Goal: Task Accomplishment & Management: Use online tool/utility

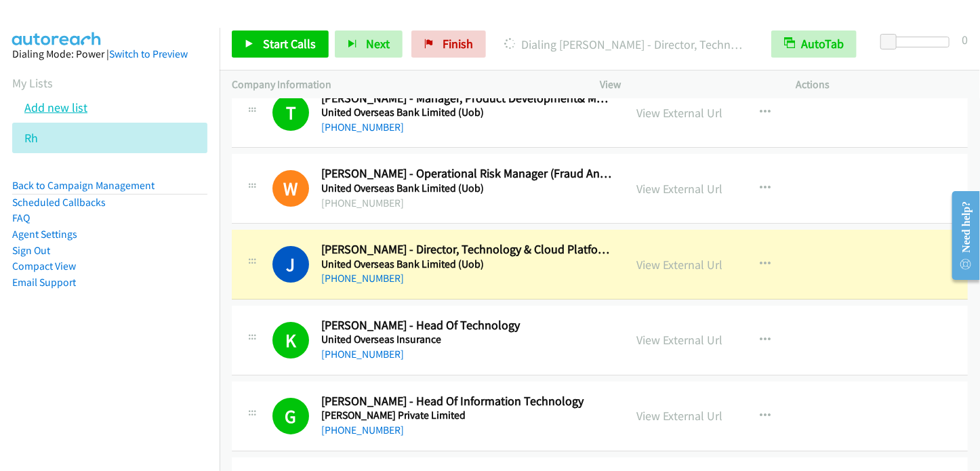
click at [60, 108] on link "Add new list" at bounding box center [55, 108] width 63 height 16
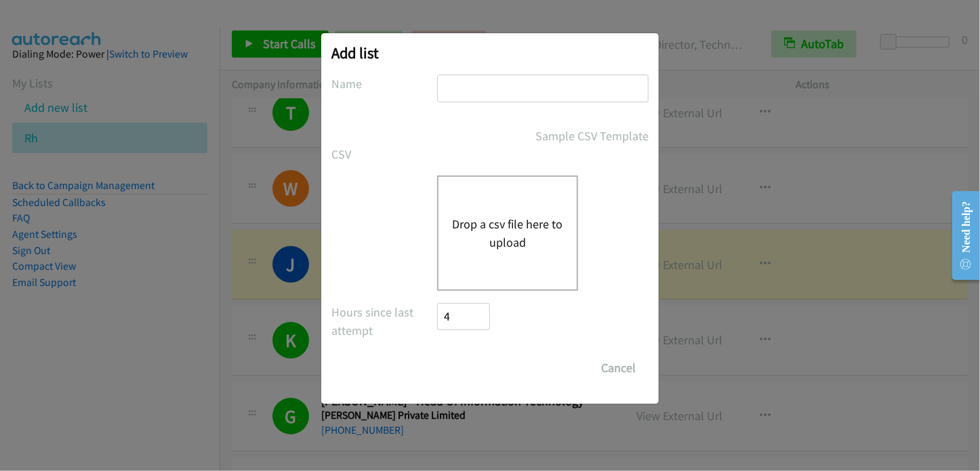
click at [491, 89] on input "text" at bounding box center [543, 89] width 212 height 28
type input "Cisco"
click at [497, 239] on button "Drop a csv file here to upload" at bounding box center [507, 233] width 111 height 37
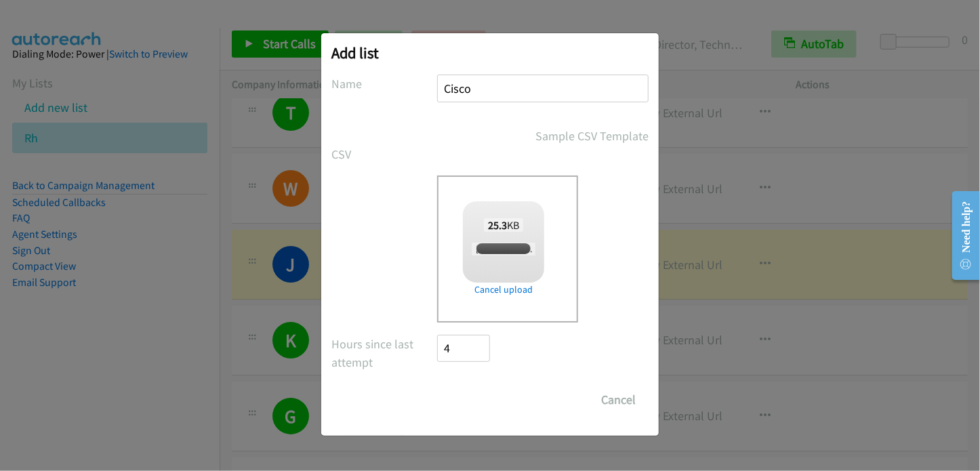
checkbox input "true"
click at [484, 403] on input "Save List" at bounding box center [472, 399] width 71 height 27
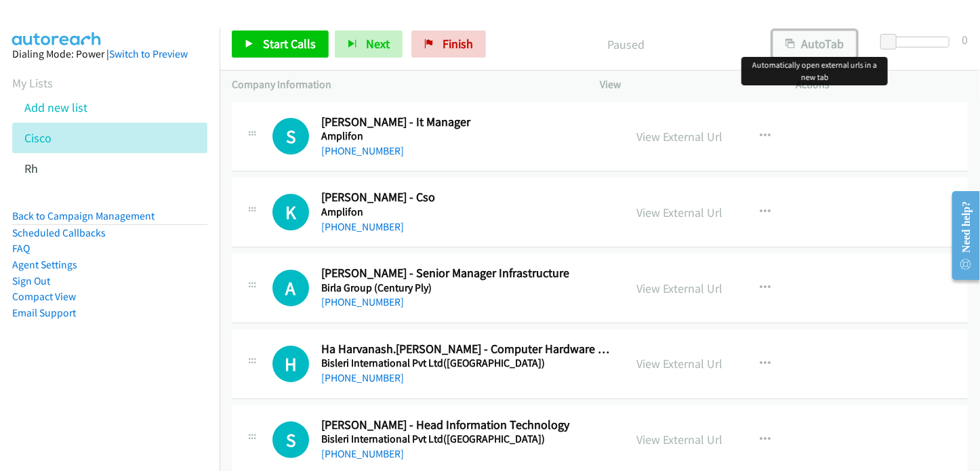
click at [816, 43] on button "AutoTab" at bounding box center [815, 44] width 84 height 27
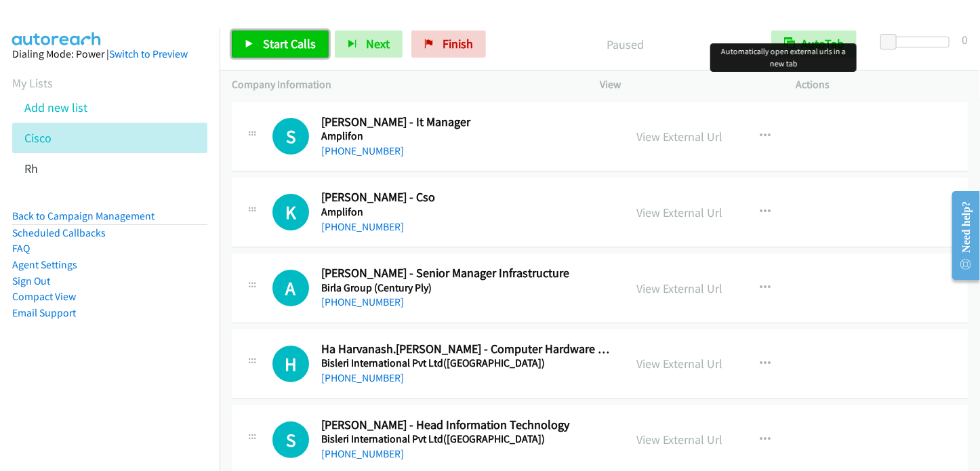
click at [264, 43] on span "Start Calls" at bounding box center [289, 44] width 53 height 16
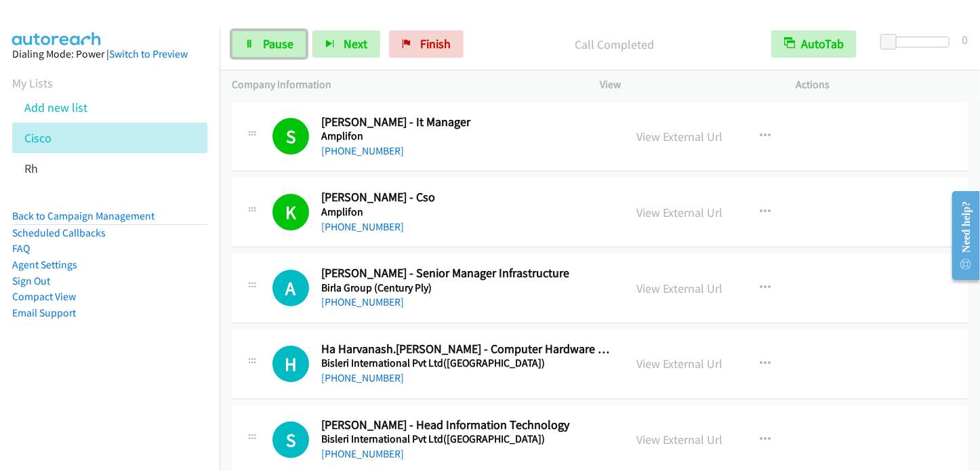
drag, startPoint x: 274, startPoint y: 49, endPoint x: 326, endPoint y: 22, distance: 58.5
click at [274, 49] on span "Pause" at bounding box center [278, 44] width 31 height 16
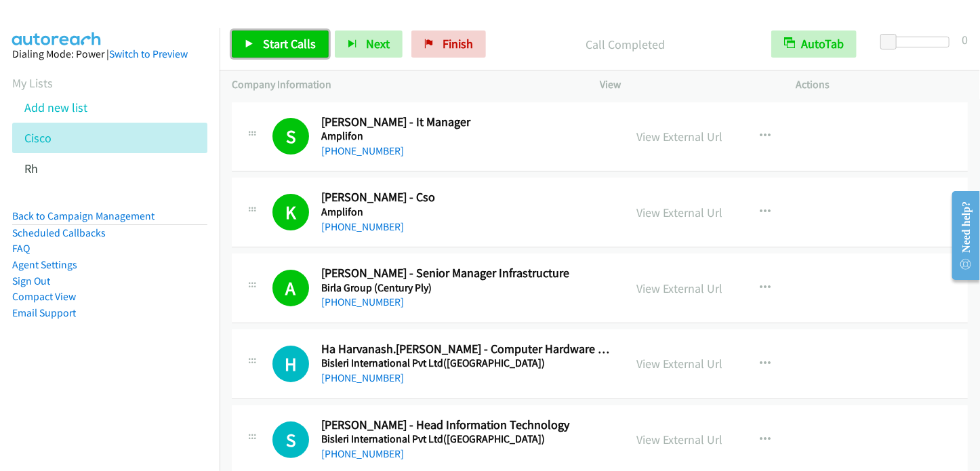
click at [263, 39] on span "Start Calls" at bounding box center [289, 44] width 53 height 16
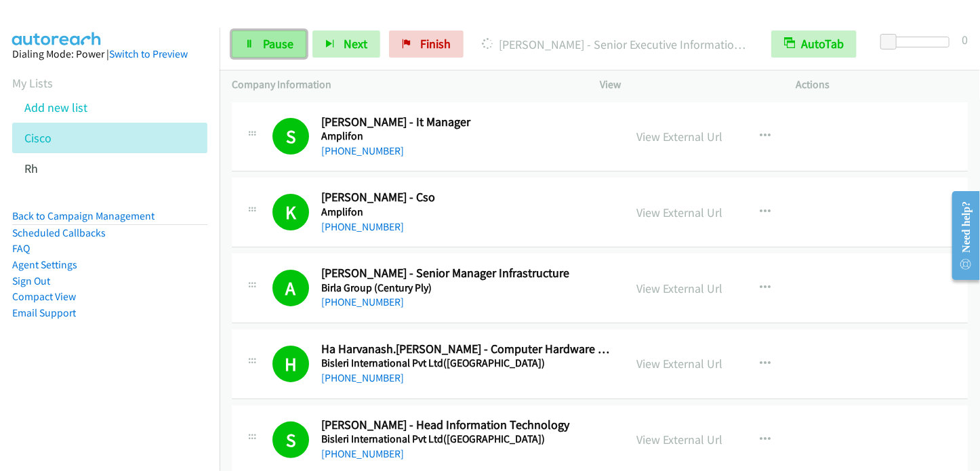
click at [263, 47] on span "Pause" at bounding box center [278, 44] width 31 height 16
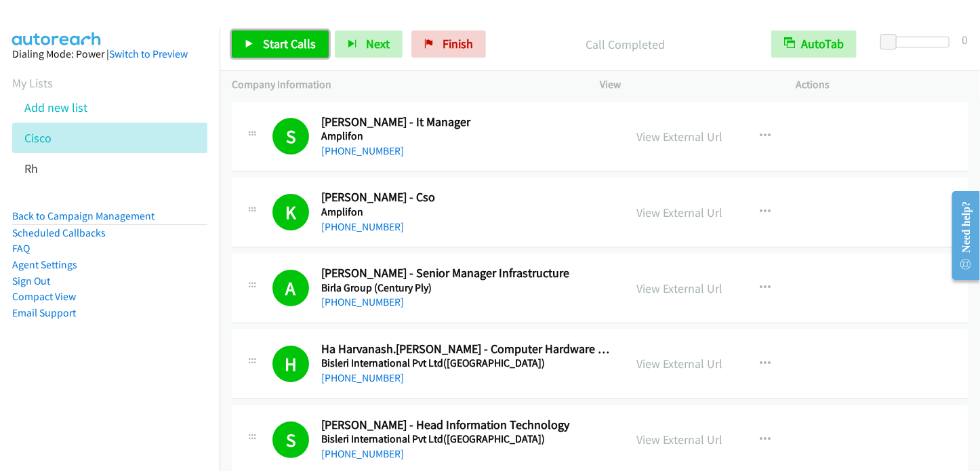
drag, startPoint x: 284, startPoint y: 40, endPoint x: 315, endPoint y: 16, distance: 39.2
click at [284, 40] on span "Start Calls" at bounding box center [289, 44] width 53 height 16
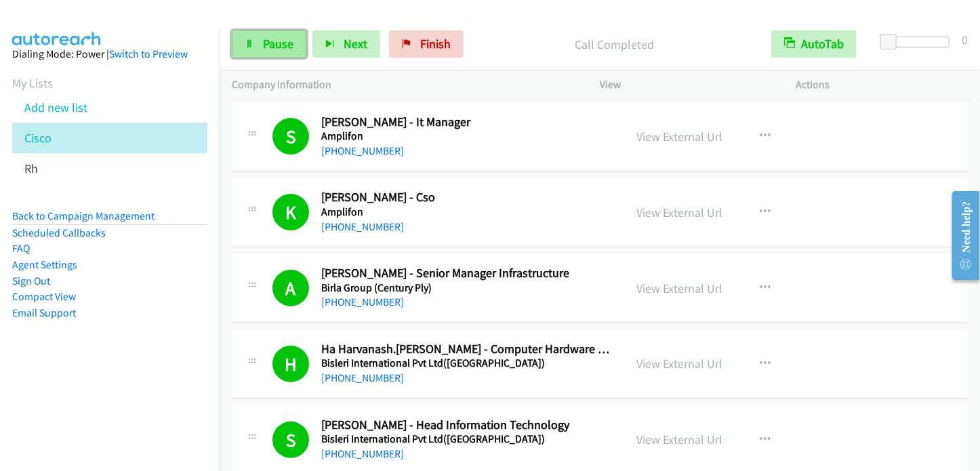
click at [287, 52] on link "Pause" at bounding box center [269, 44] width 75 height 27
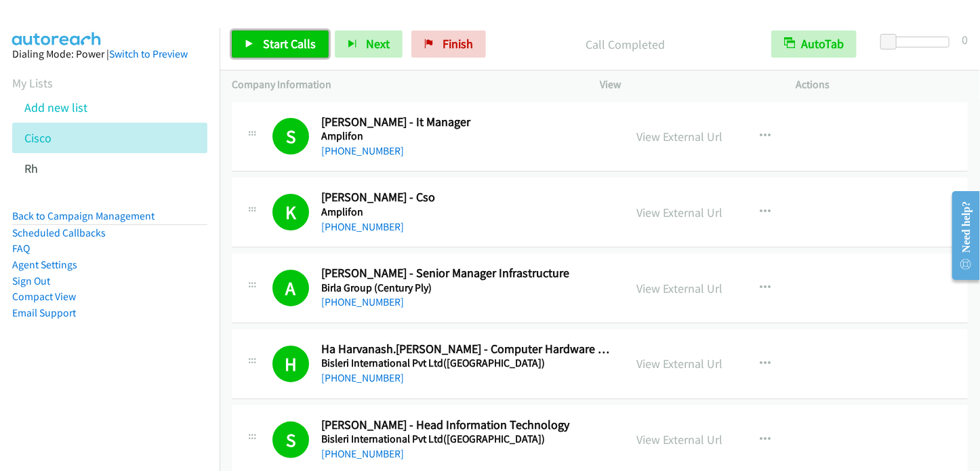
click at [274, 41] on span "Start Calls" at bounding box center [289, 44] width 53 height 16
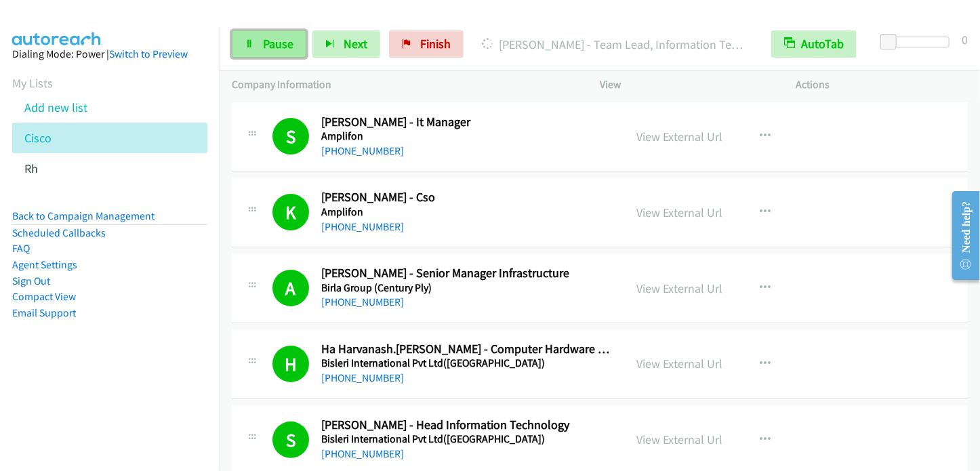
click at [269, 36] on span "Pause" at bounding box center [278, 44] width 31 height 16
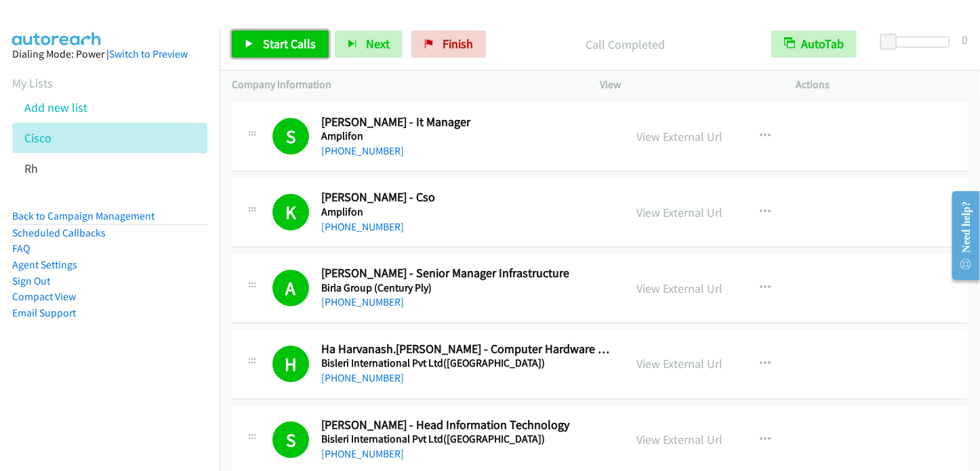
drag, startPoint x: 264, startPoint y: 45, endPoint x: 329, endPoint y: 16, distance: 70.7
click at [265, 45] on span "Start Calls" at bounding box center [289, 44] width 53 height 16
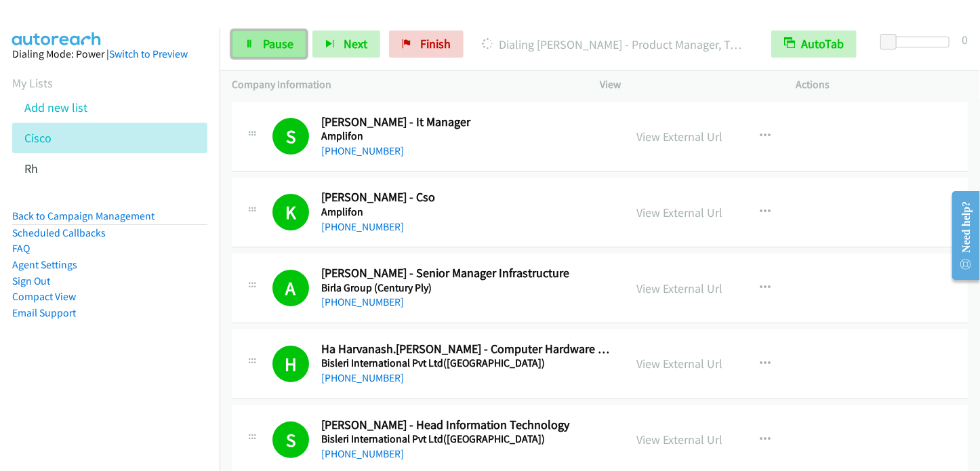
click at [274, 41] on span "Pause" at bounding box center [278, 44] width 31 height 16
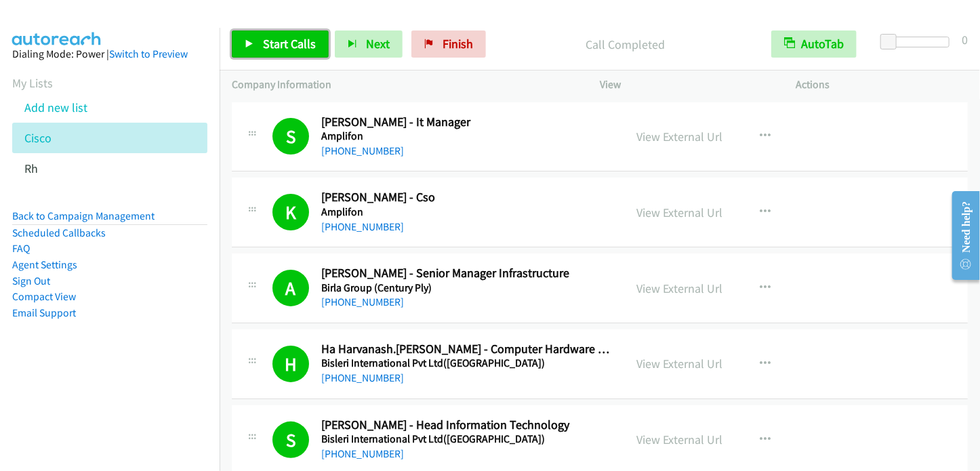
click at [277, 51] on span "Start Calls" at bounding box center [289, 44] width 53 height 16
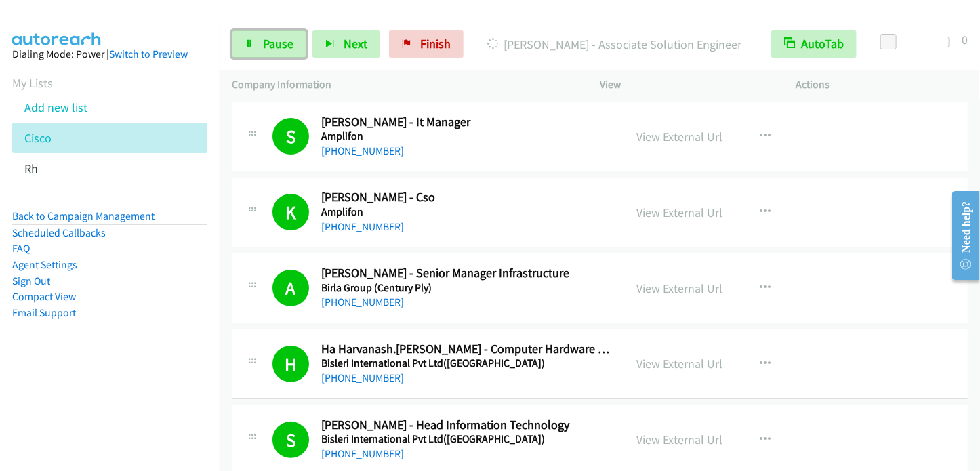
drag, startPoint x: 284, startPoint y: 37, endPoint x: 329, endPoint y: 3, distance: 56.1
click at [285, 37] on span "Pause" at bounding box center [278, 44] width 31 height 16
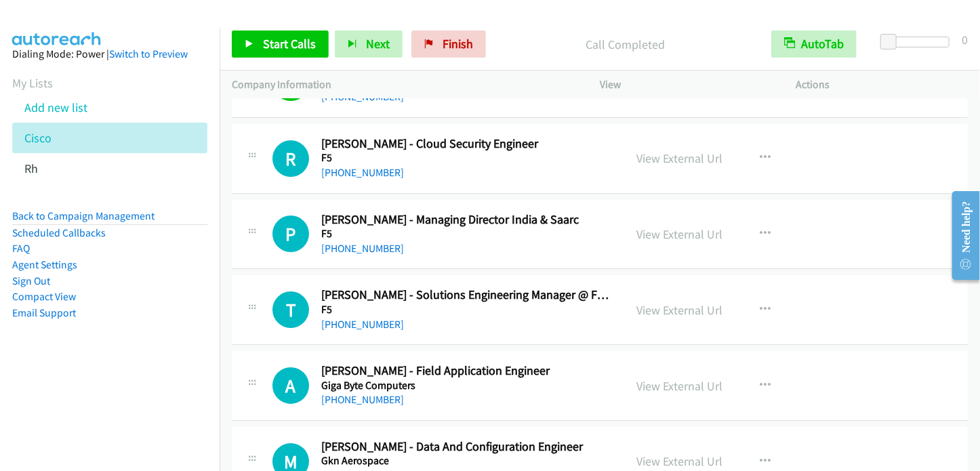
scroll to position [2373, 0]
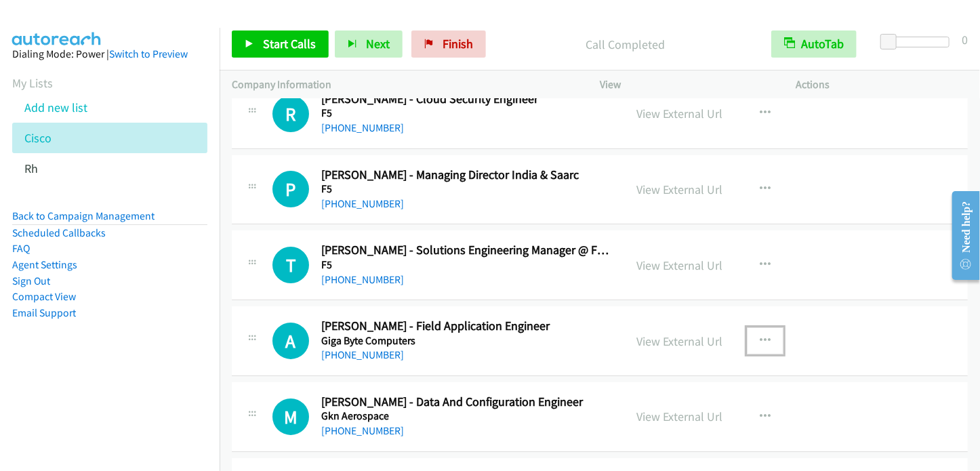
click at [760, 336] on icon "button" at bounding box center [765, 341] width 11 height 11
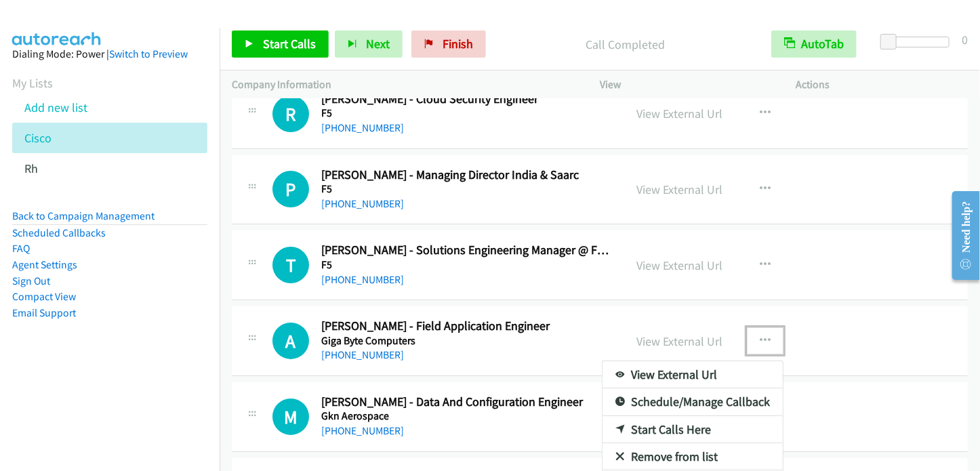
click at [617, 426] on icon at bounding box center [620, 430] width 9 height 9
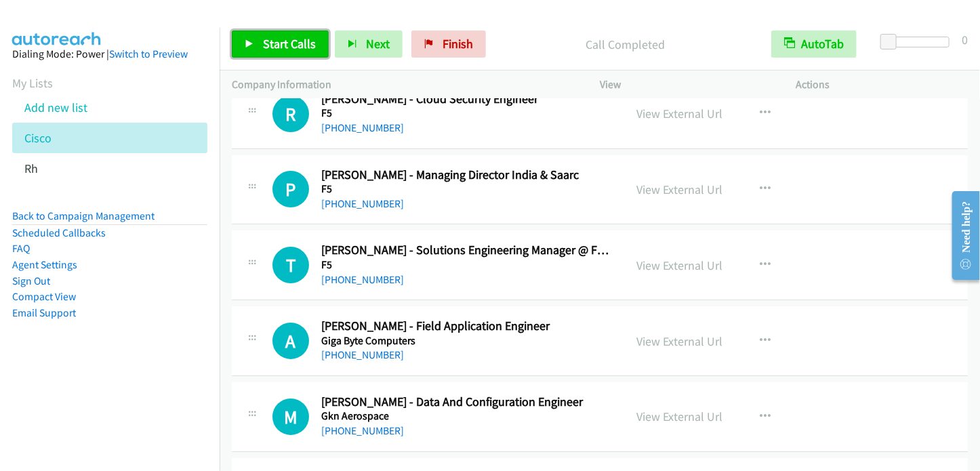
click at [285, 48] on span "Start Calls" at bounding box center [289, 44] width 53 height 16
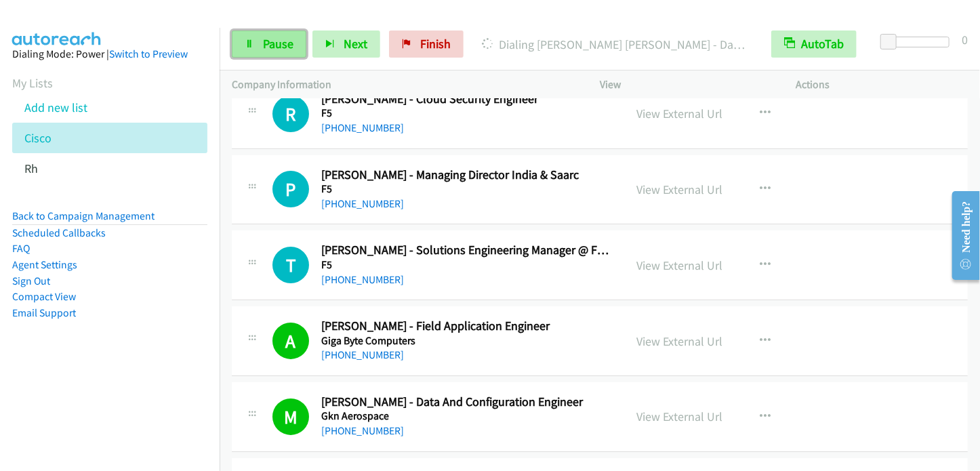
click at [274, 37] on span "Pause" at bounding box center [278, 44] width 31 height 16
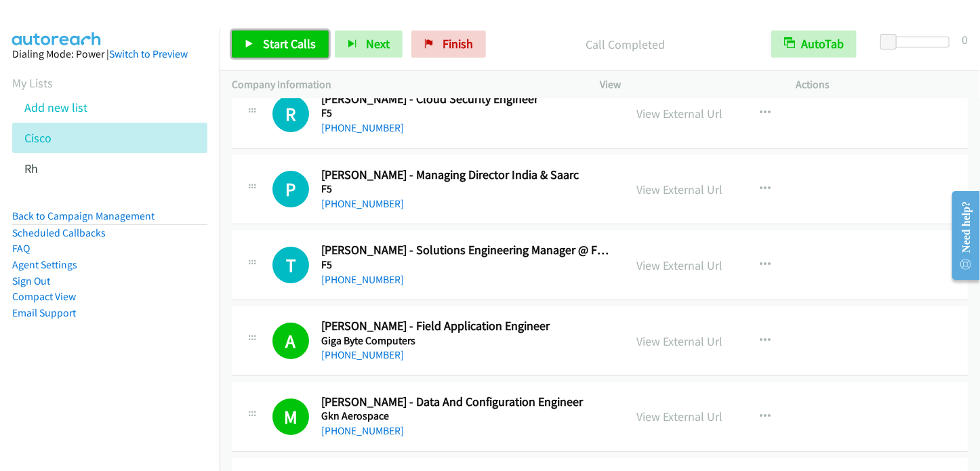
drag, startPoint x: 291, startPoint y: 46, endPoint x: 334, endPoint y: 6, distance: 58.5
click at [293, 46] on span "Start Calls" at bounding box center [289, 44] width 53 height 16
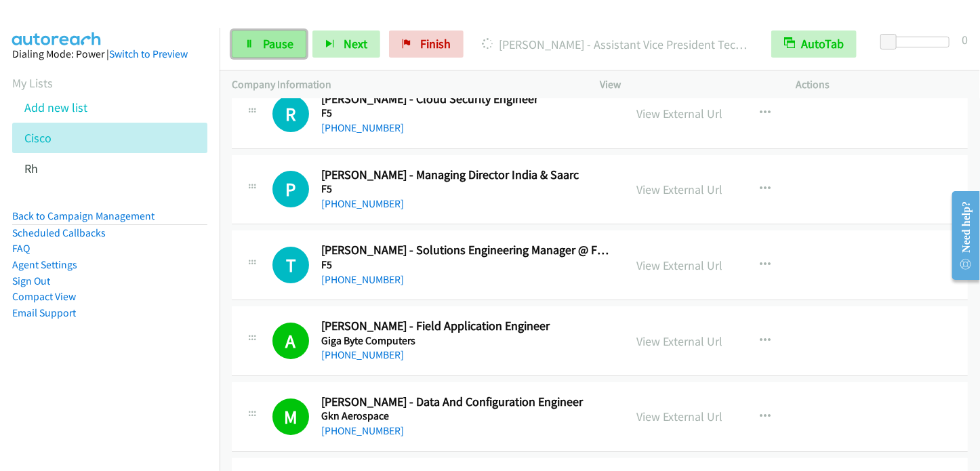
click at [263, 41] on span "Pause" at bounding box center [278, 44] width 31 height 16
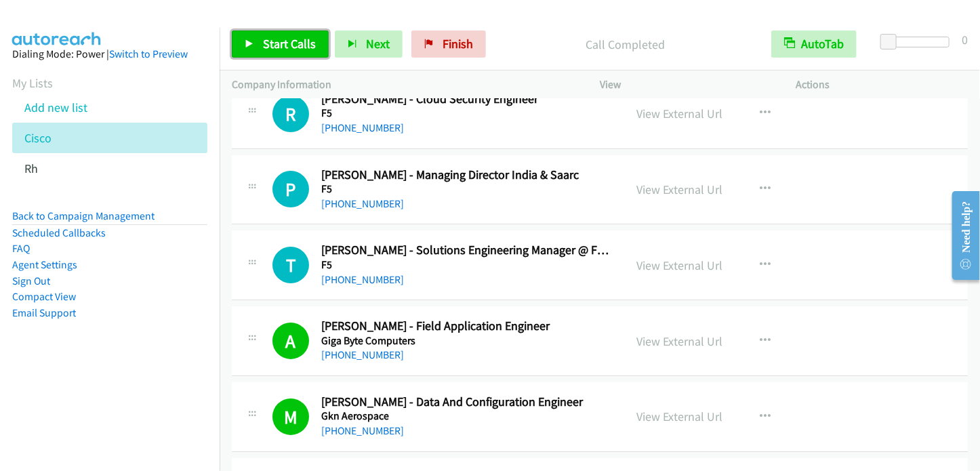
click at [263, 41] on span "Start Calls" at bounding box center [289, 44] width 53 height 16
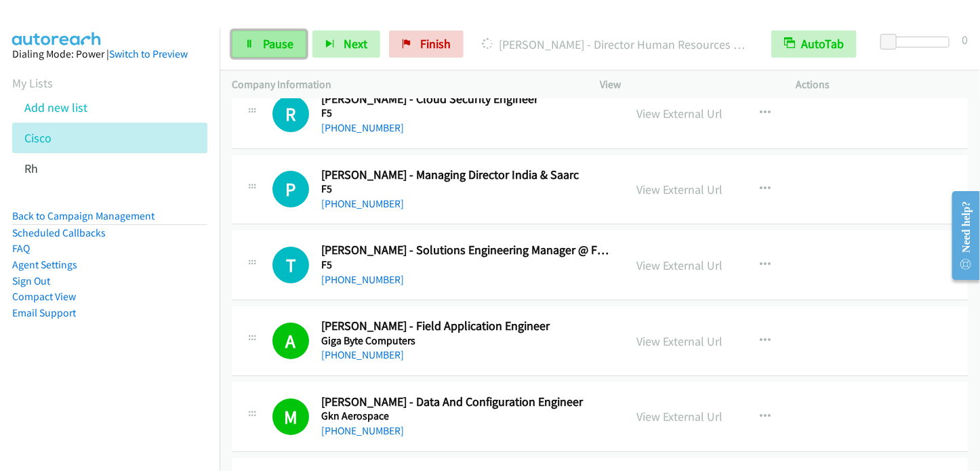
click at [266, 37] on span "Pause" at bounding box center [278, 44] width 31 height 16
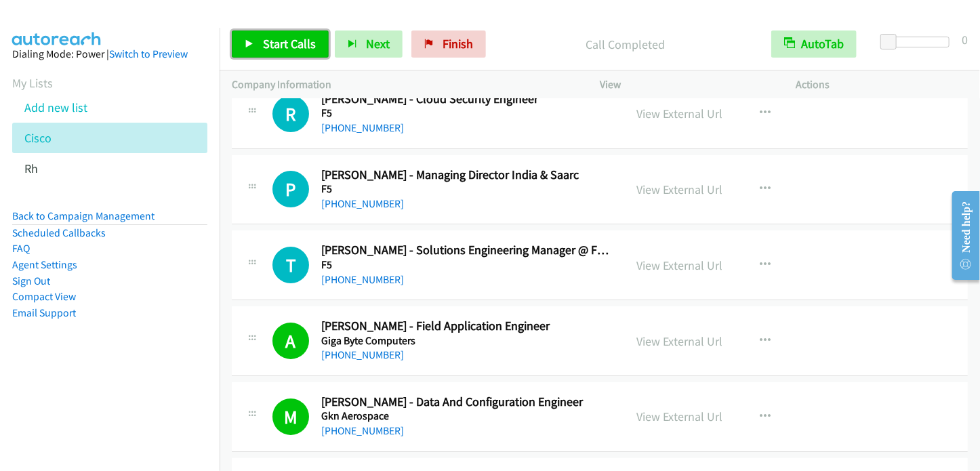
click at [293, 37] on span "Start Calls" at bounding box center [289, 44] width 53 height 16
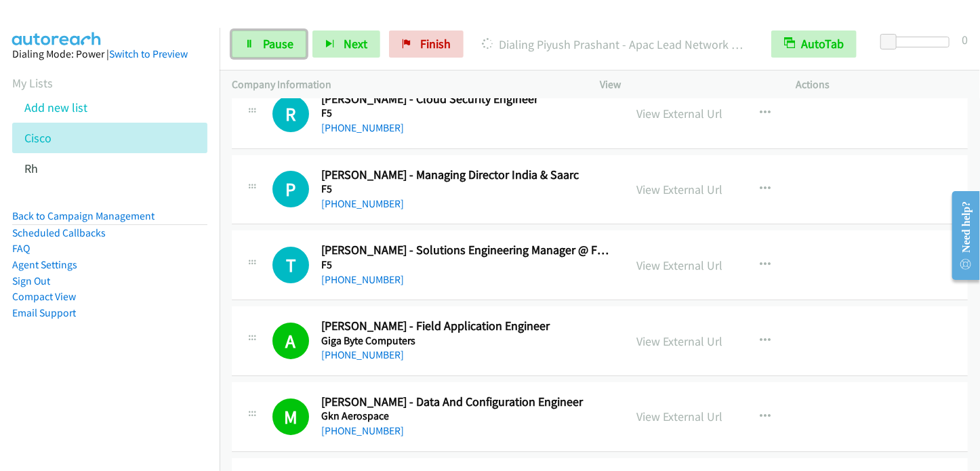
drag, startPoint x: 295, startPoint y: 43, endPoint x: 344, endPoint y: 1, distance: 64.5
click at [295, 43] on link "Pause" at bounding box center [269, 44] width 75 height 27
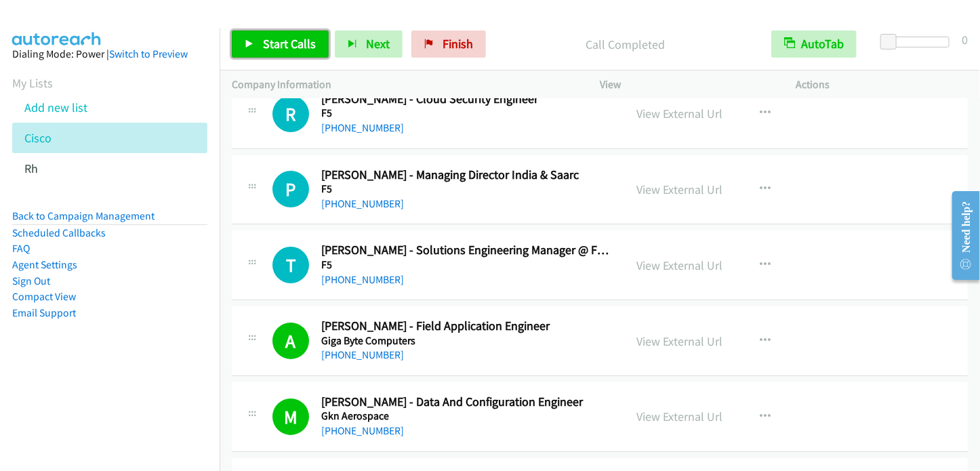
click at [252, 35] on link "Start Calls" at bounding box center [280, 44] width 97 height 27
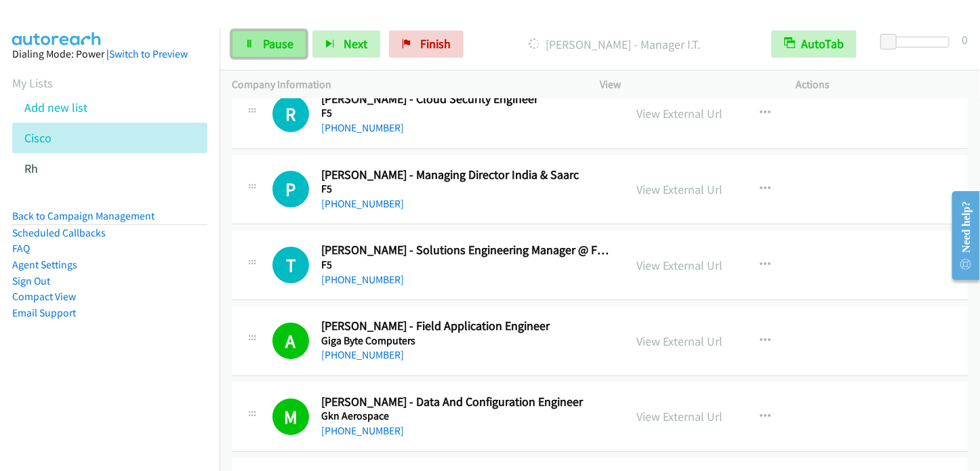
click at [274, 36] on span "Pause" at bounding box center [278, 44] width 31 height 16
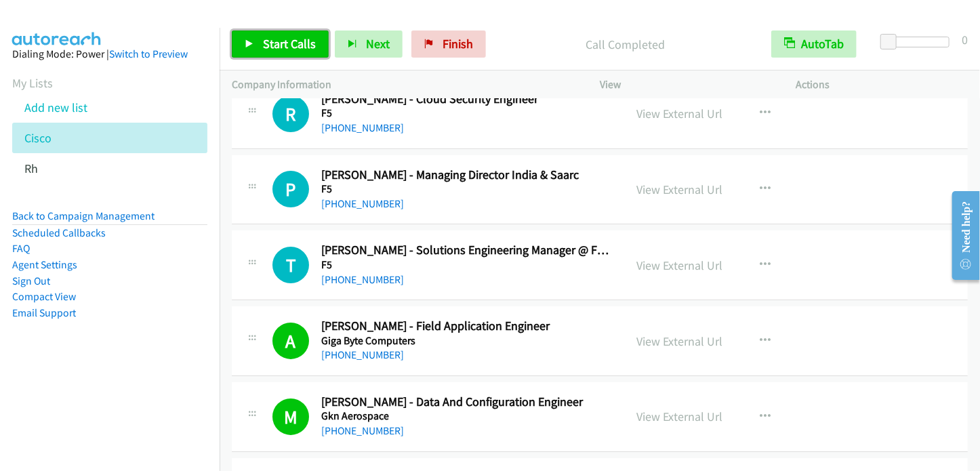
click at [300, 41] on span "Start Calls" at bounding box center [289, 44] width 53 height 16
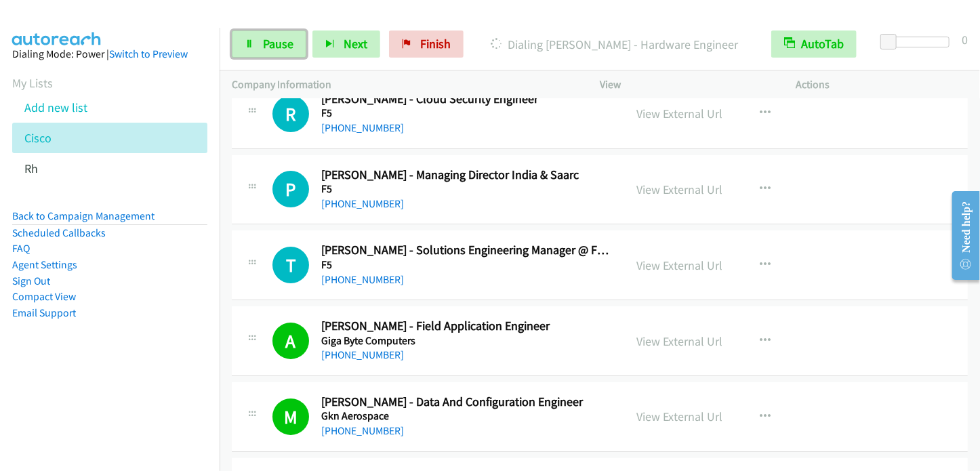
drag, startPoint x: 276, startPoint y: 40, endPoint x: 291, endPoint y: 20, distance: 25.1
click at [276, 40] on span "Pause" at bounding box center [278, 44] width 31 height 16
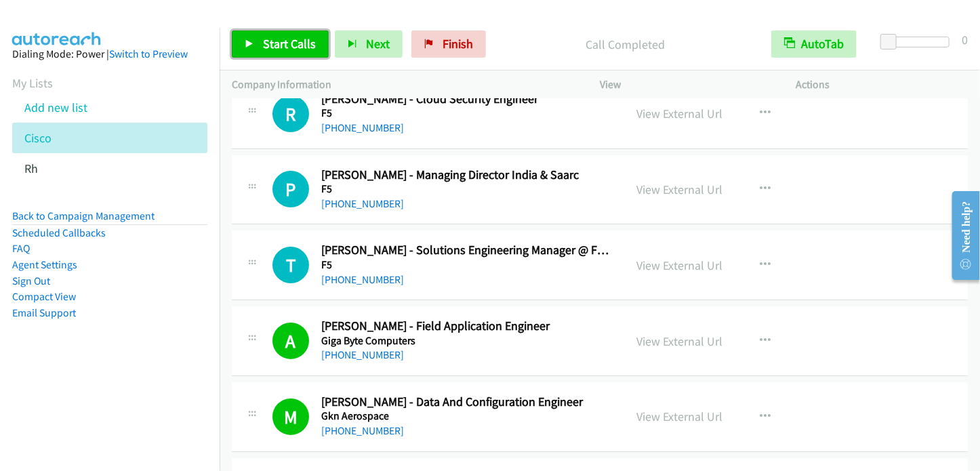
drag, startPoint x: 267, startPoint y: 36, endPoint x: 280, endPoint y: 23, distance: 18.2
click at [267, 37] on span "Start Calls" at bounding box center [289, 44] width 53 height 16
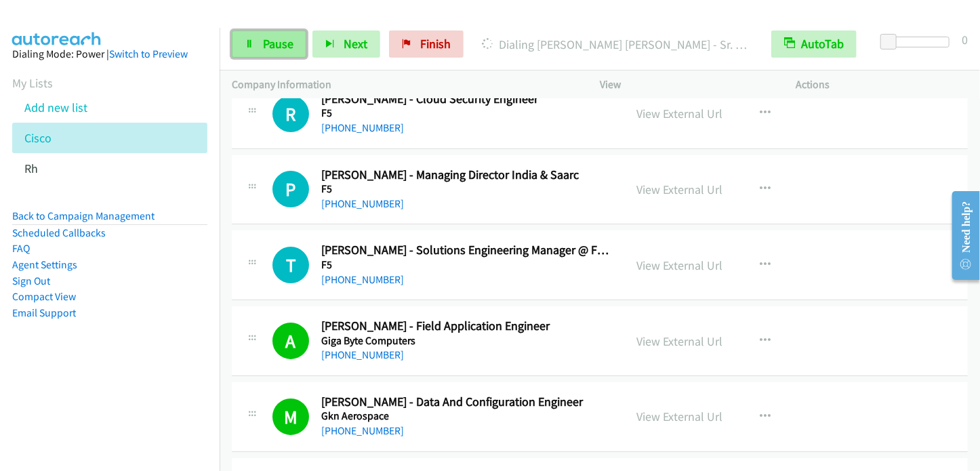
click at [266, 44] on span "Pause" at bounding box center [278, 44] width 31 height 16
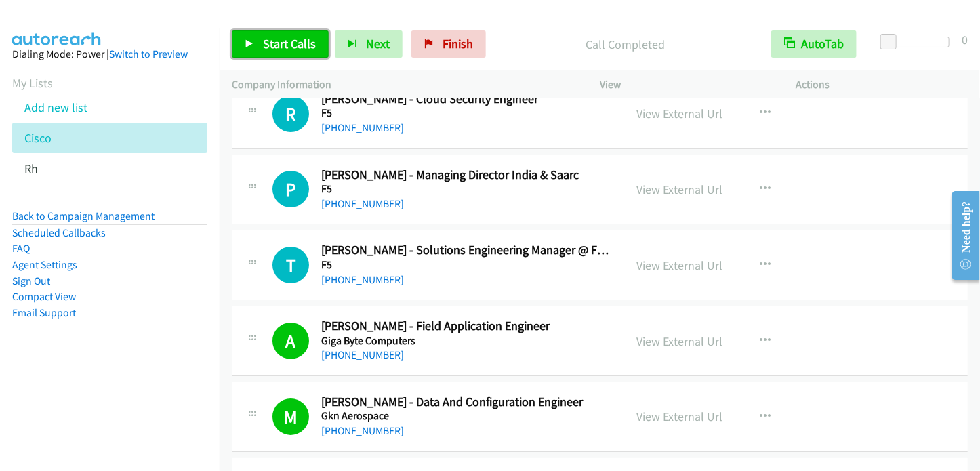
click at [263, 43] on span "Start Calls" at bounding box center [289, 44] width 53 height 16
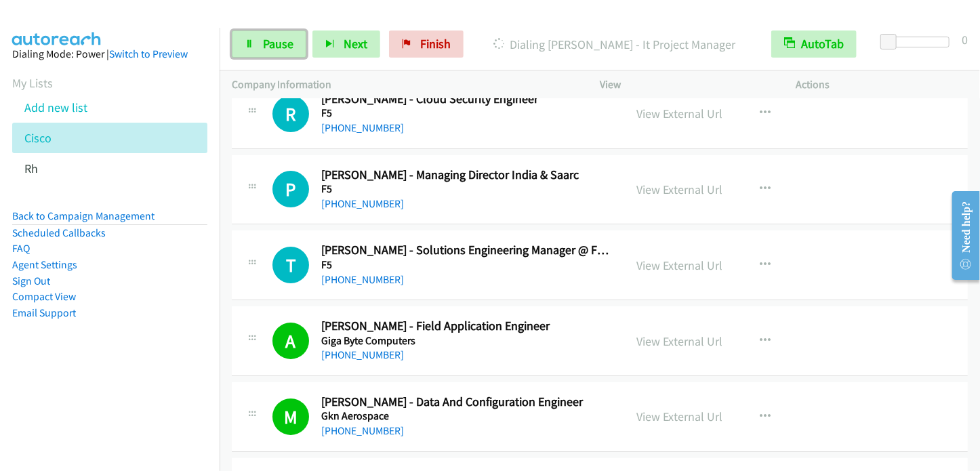
drag, startPoint x: 273, startPoint y: 40, endPoint x: 298, endPoint y: 15, distance: 36.0
click at [273, 40] on span "Pause" at bounding box center [278, 44] width 31 height 16
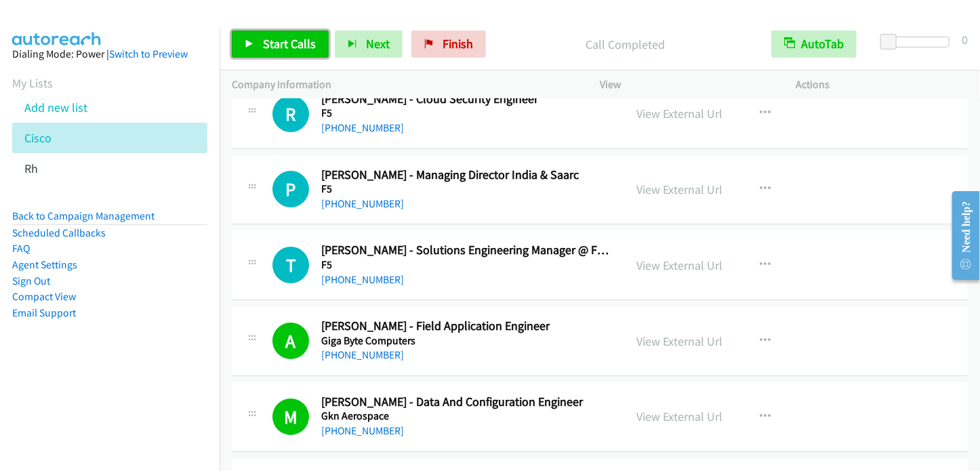
click at [273, 45] on span "Start Calls" at bounding box center [289, 44] width 53 height 16
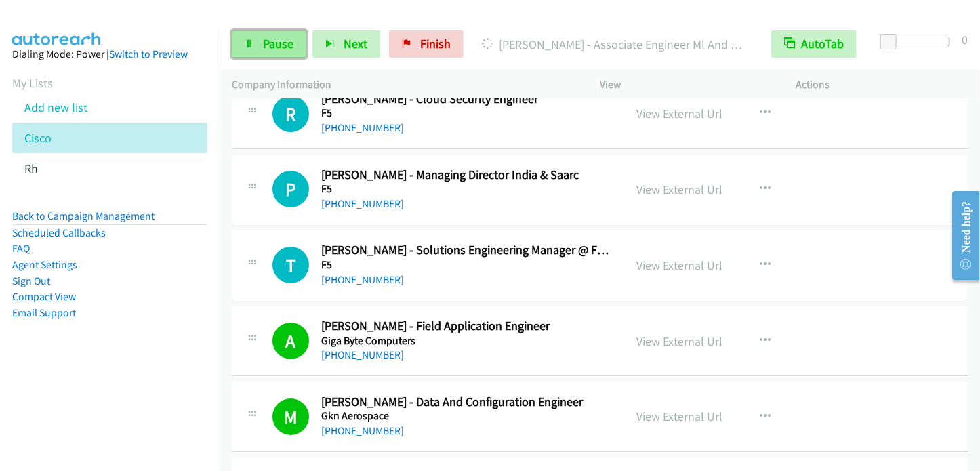
click at [273, 56] on link "Pause" at bounding box center [269, 44] width 75 height 27
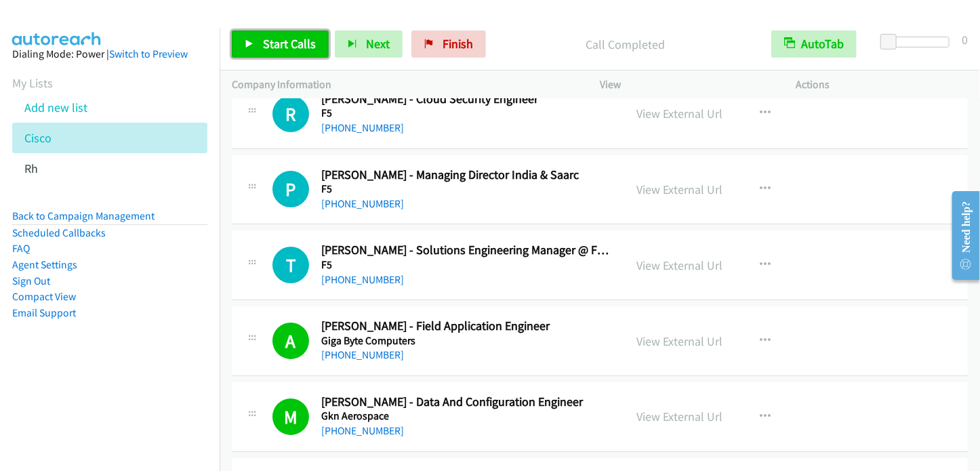
click at [269, 48] on span "Start Calls" at bounding box center [289, 44] width 53 height 16
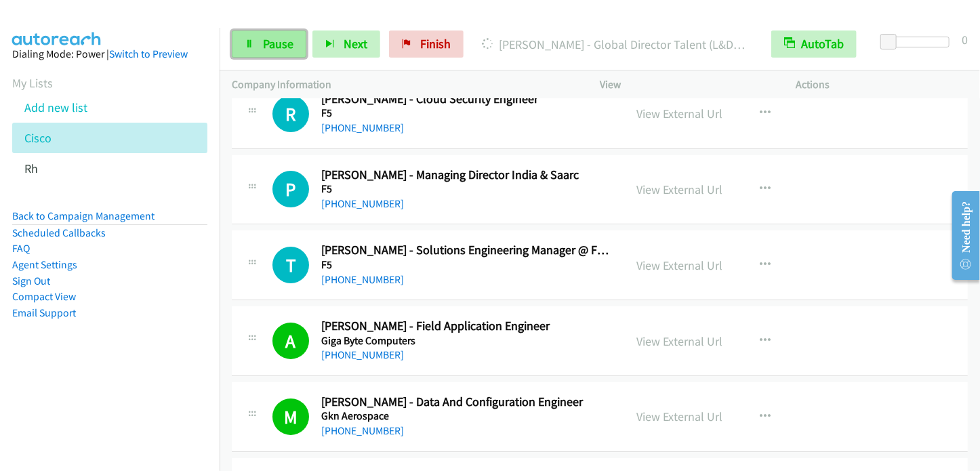
drag, startPoint x: 268, startPoint y: 45, endPoint x: 282, endPoint y: 37, distance: 15.8
click at [268, 45] on span "Pause" at bounding box center [278, 44] width 31 height 16
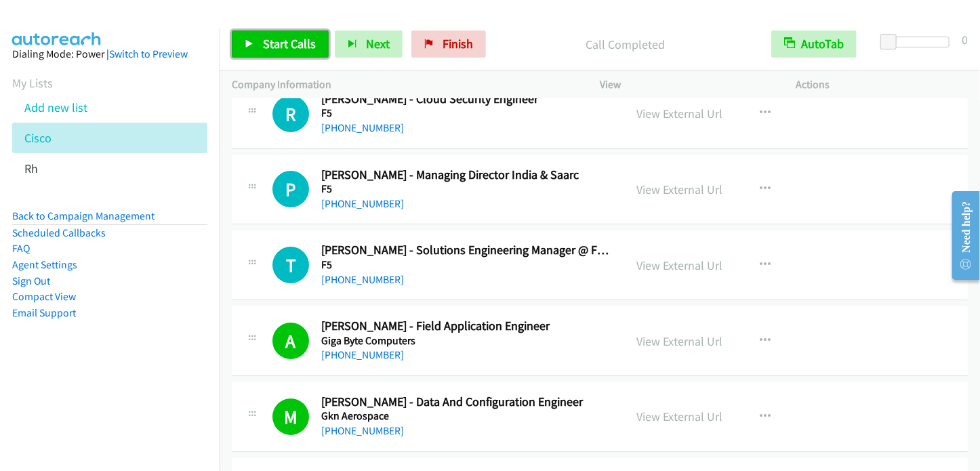
click at [293, 43] on span "Start Calls" at bounding box center [289, 44] width 53 height 16
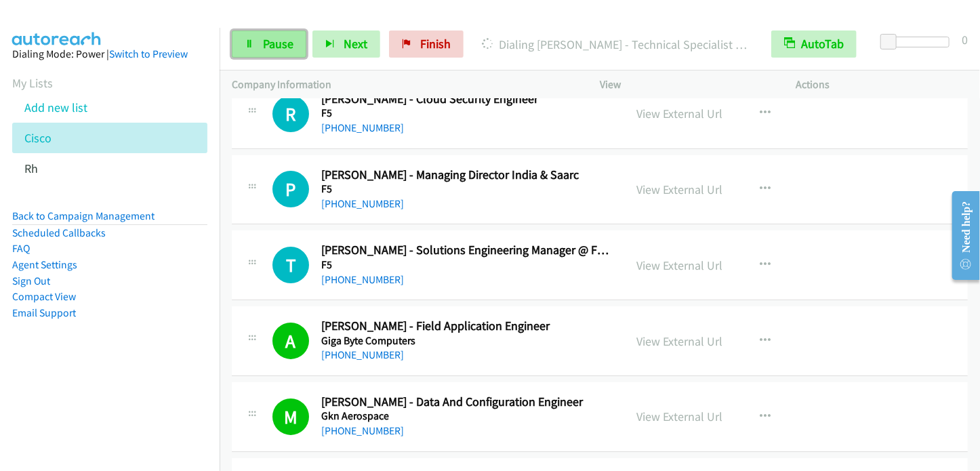
click at [274, 37] on span "Pause" at bounding box center [278, 44] width 31 height 16
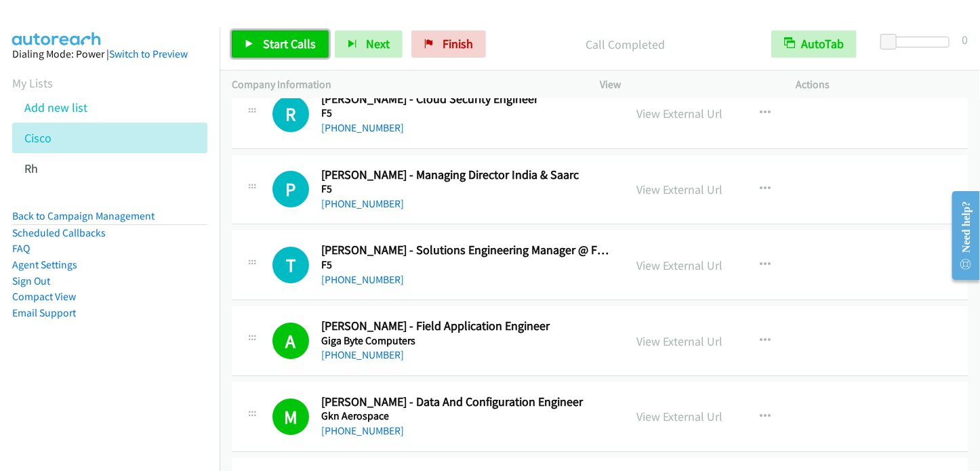
click at [293, 45] on span "Start Calls" at bounding box center [289, 44] width 53 height 16
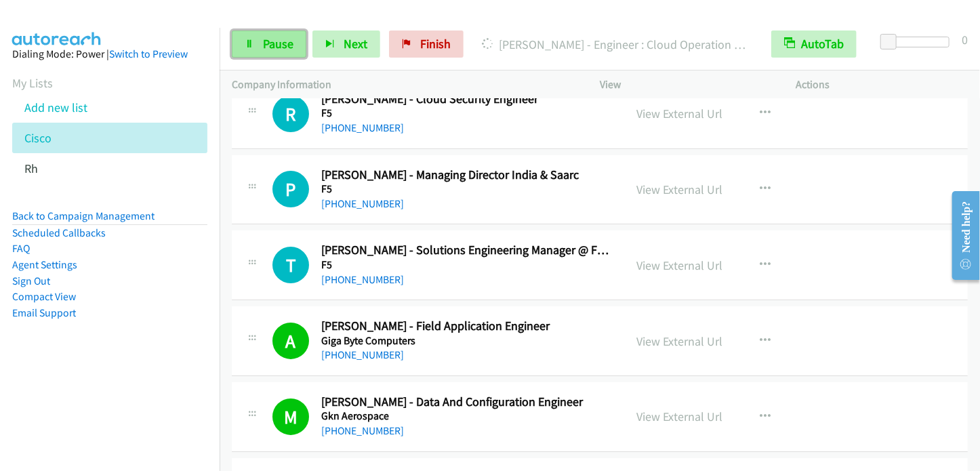
click at [274, 43] on span "Pause" at bounding box center [278, 44] width 31 height 16
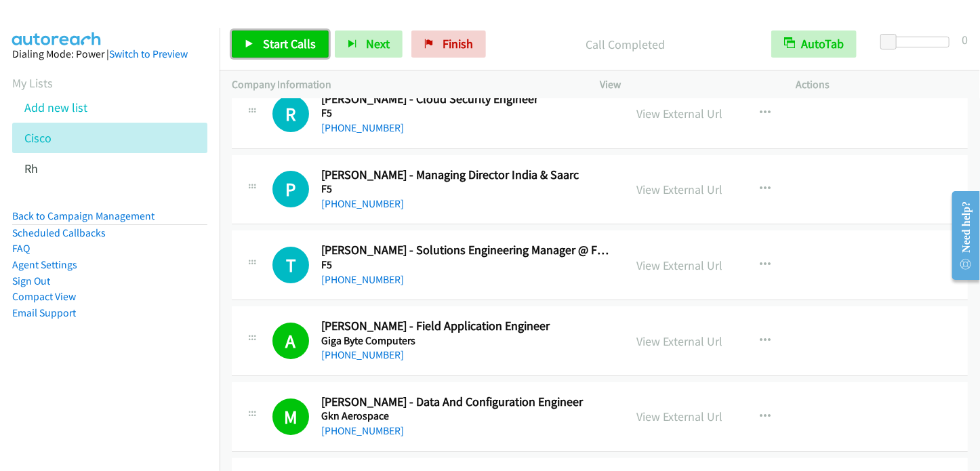
click at [293, 42] on span "Start Calls" at bounding box center [289, 44] width 53 height 16
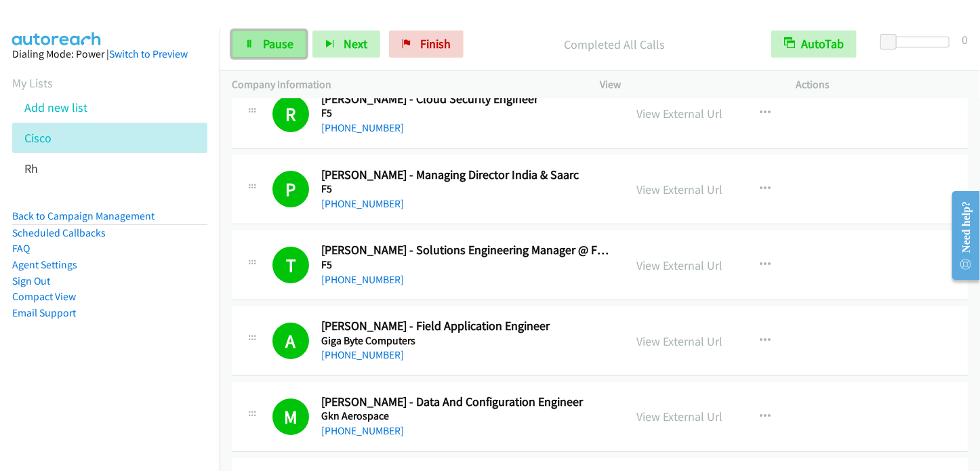
click at [263, 42] on span "Pause" at bounding box center [278, 44] width 31 height 16
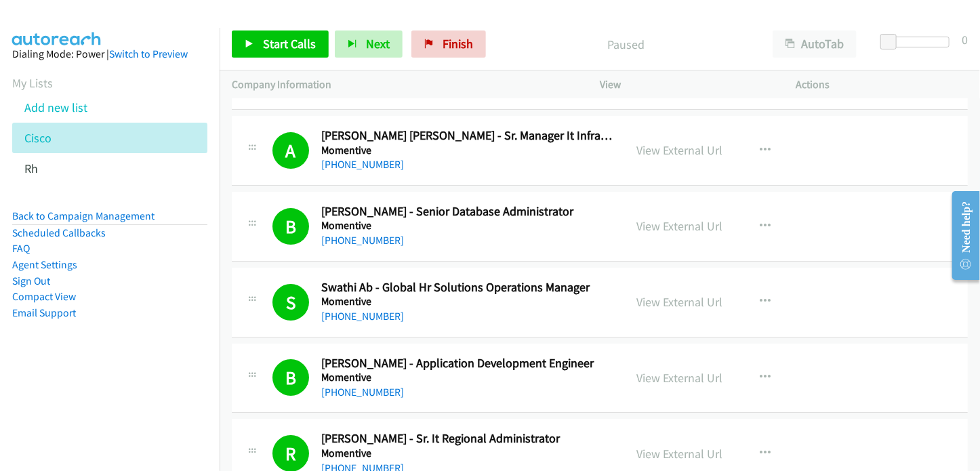
scroll to position [4813, 0]
